Goal: Task Accomplishment & Management: Complete application form

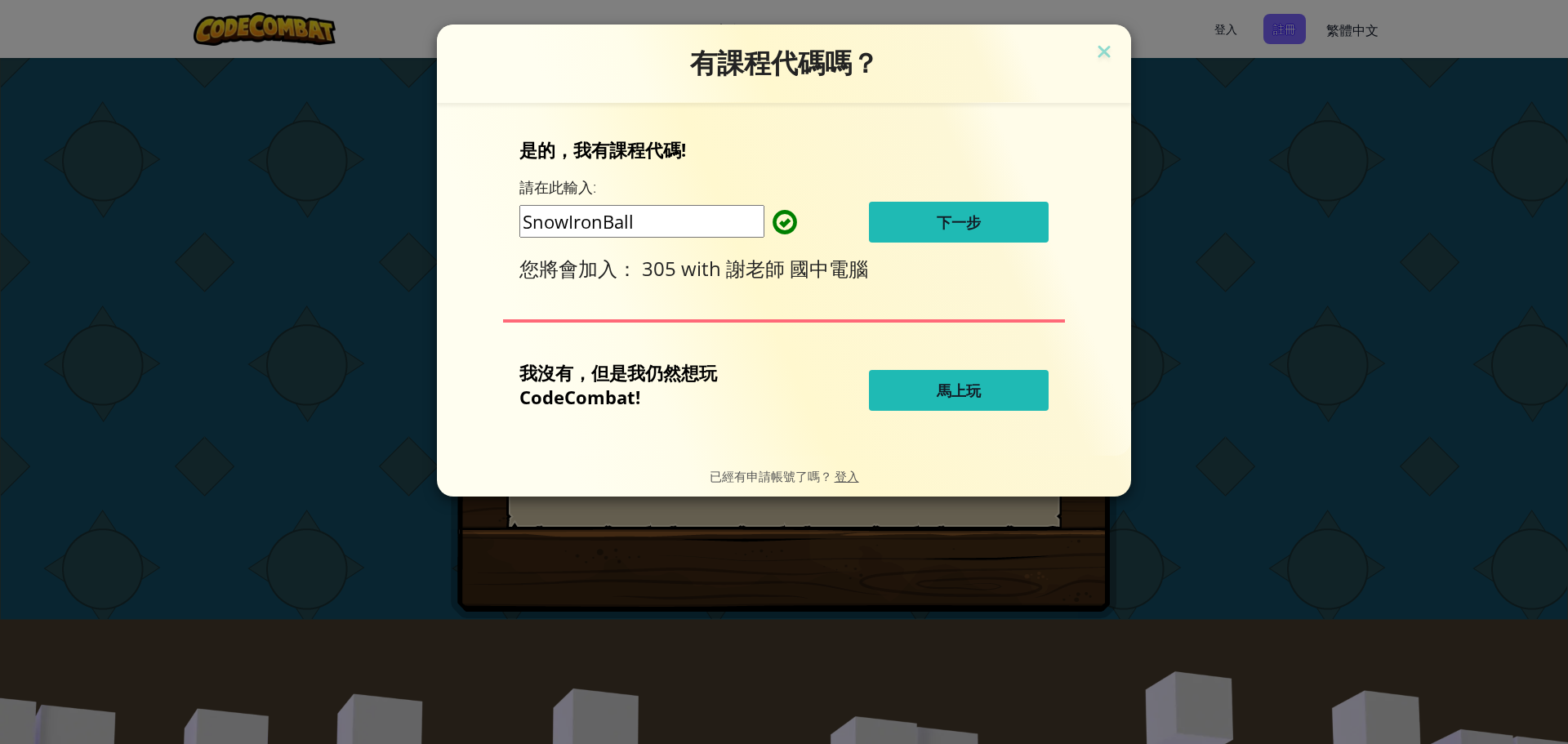
click at [980, 225] on span "下一步" at bounding box center [959, 221] width 44 height 19
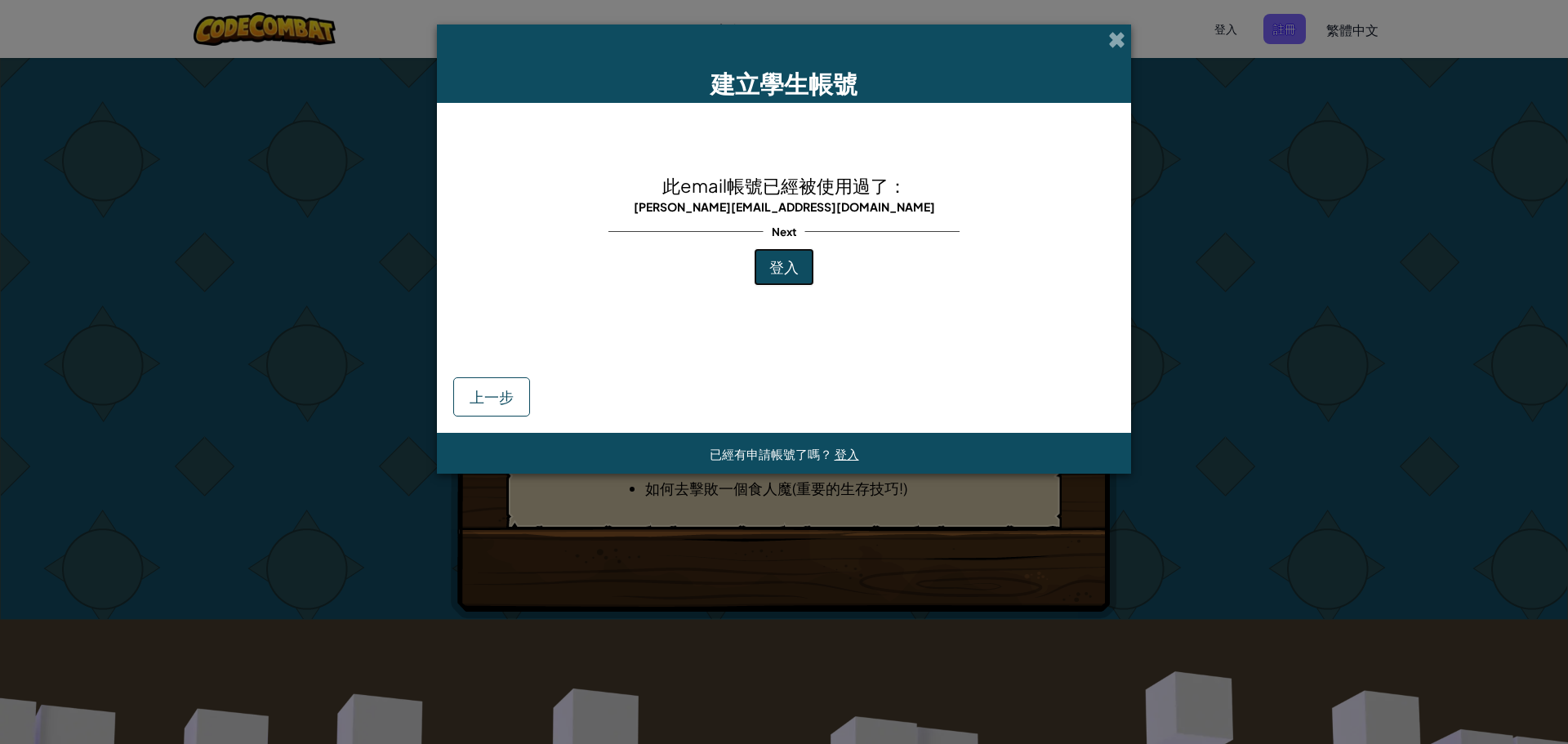
click at [788, 259] on span "登入" at bounding box center [784, 266] width 30 height 19
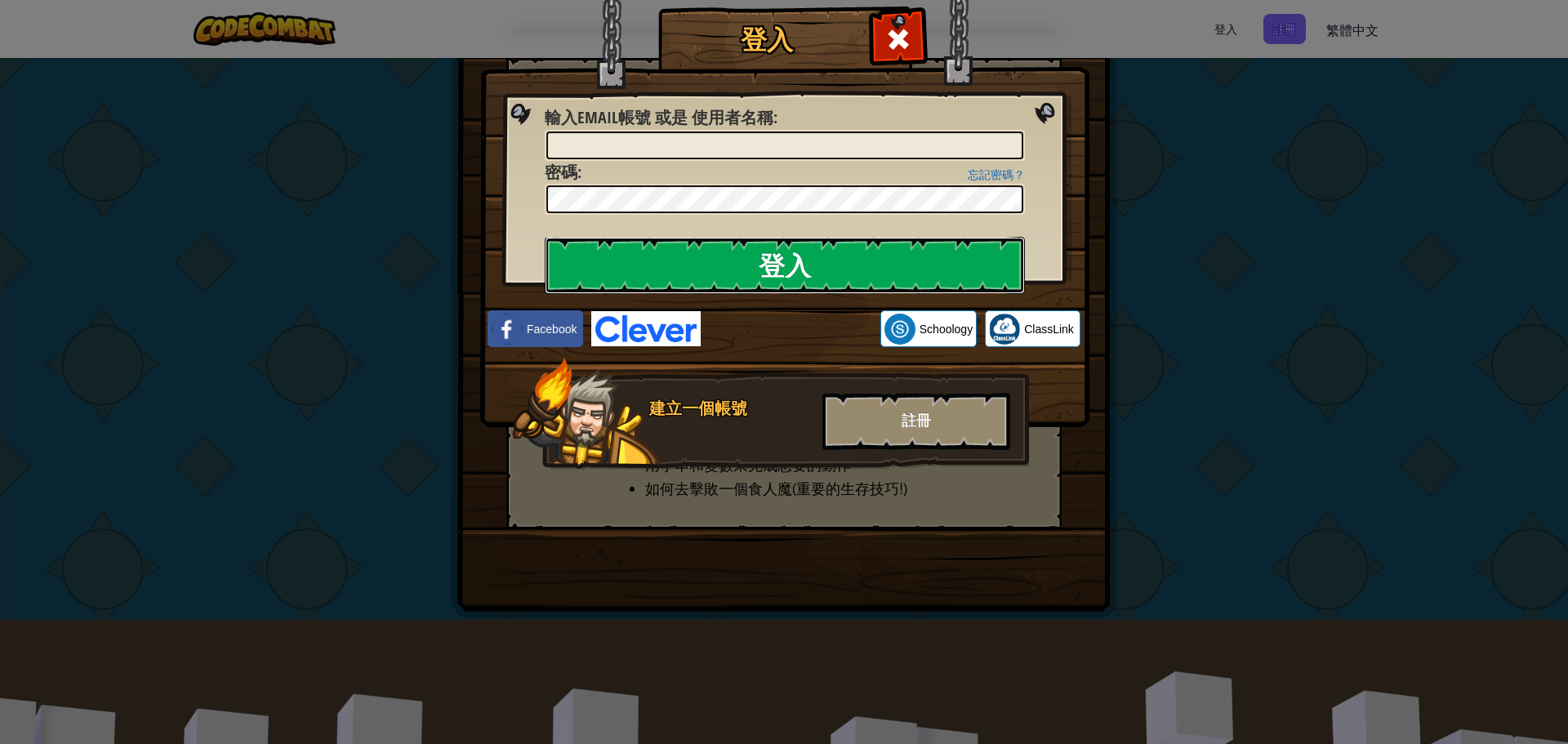
click at [800, 276] on input "登入" at bounding box center [785, 265] width 480 height 57
